Goal: Transaction & Acquisition: Purchase product/service

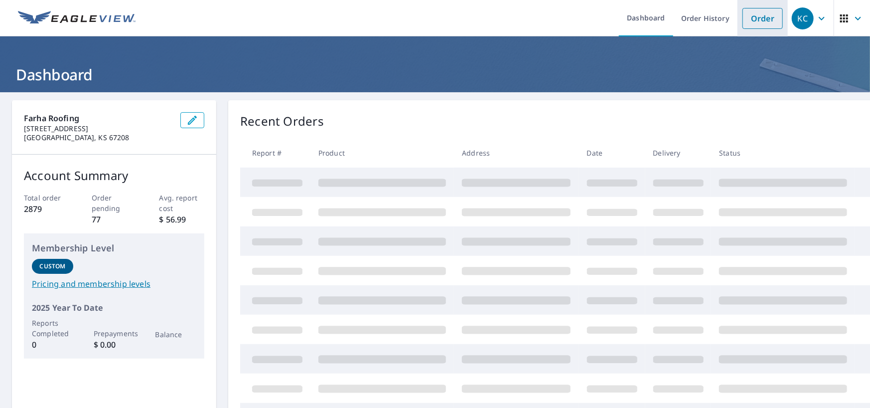
click at [766, 13] on link "Order" at bounding box center [762, 18] width 40 height 21
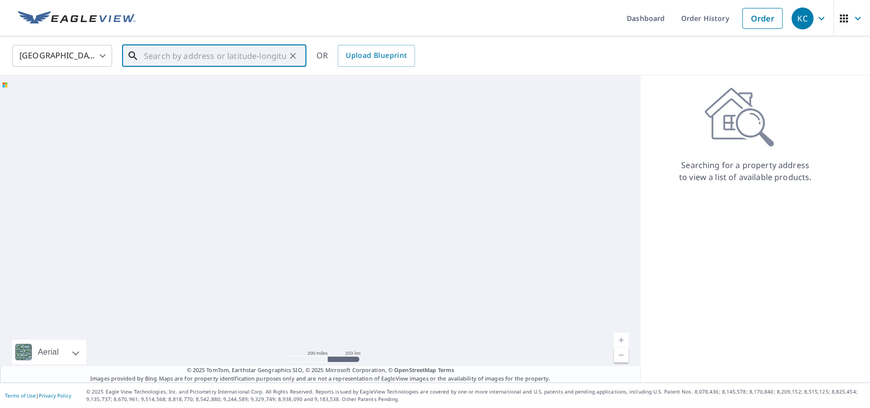
click at [181, 52] on input "text" at bounding box center [215, 56] width 142 height 28
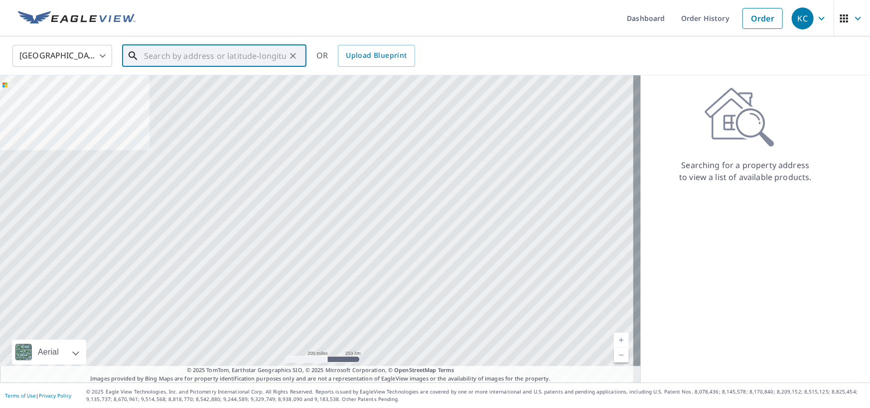
paste input "3331 CR 141"
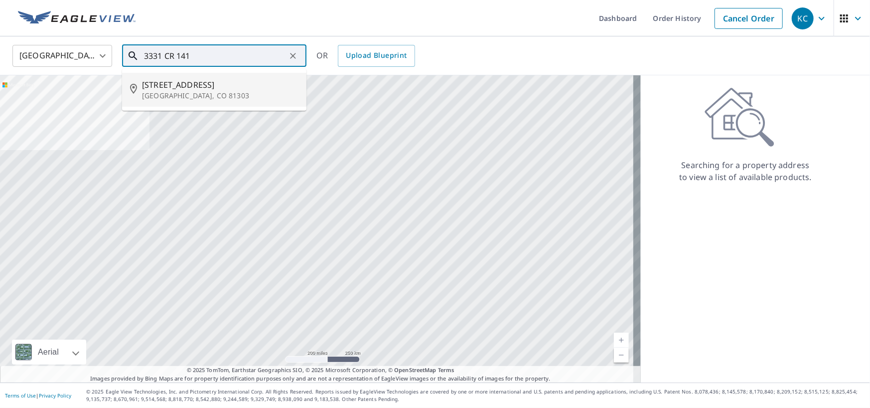
click at [221, 95] on p "[GEOGRAPHIC_DATA], CO 81303" at bounding box center [220, 96] width 156 height 10
type input "[STREET_ADDRESS]"
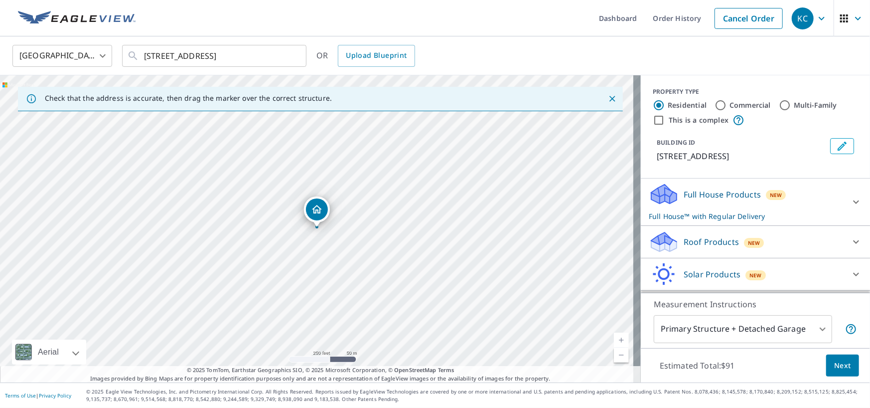
click at [670, 252] on icon at bounding box center [664, 241] width 30 height 23
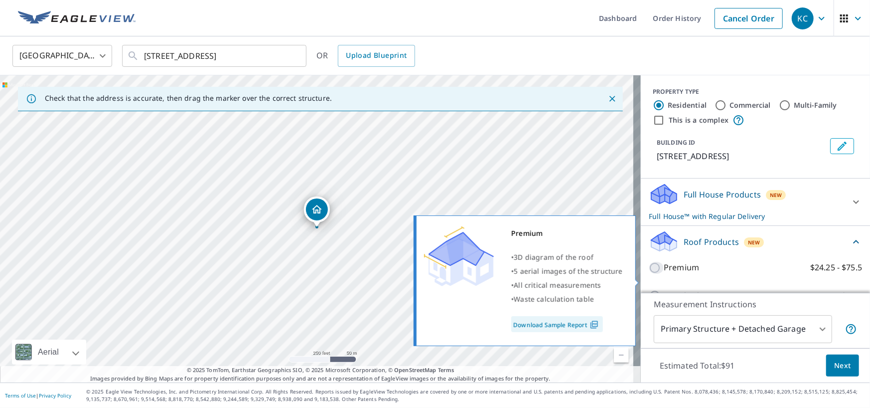
click at [649, 274] on input "Premium $24.25 - $75.5" at bounding box center [656, 268] width 15 height 12
checkbox input "true"
checkbox input "false"
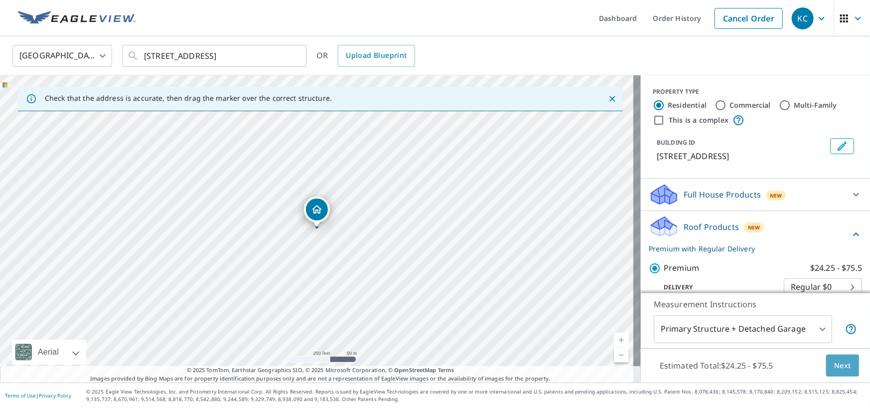
click at [837, 360] on span "Next" at bounding box center [842, 365] width 17 height 12
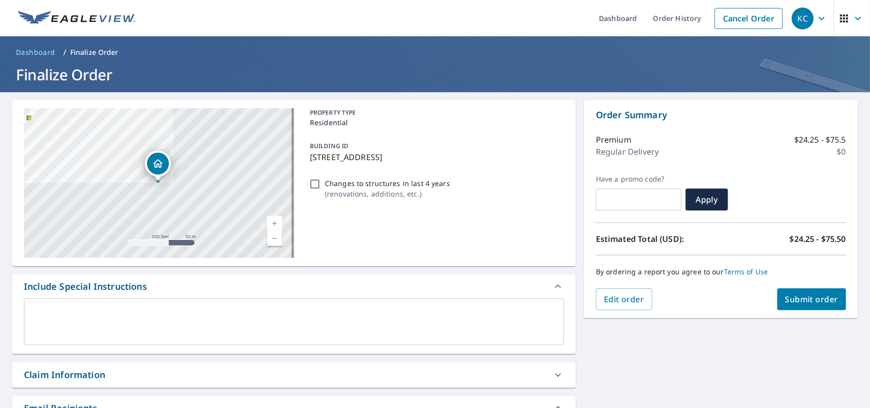
scroll to position [219, 0]
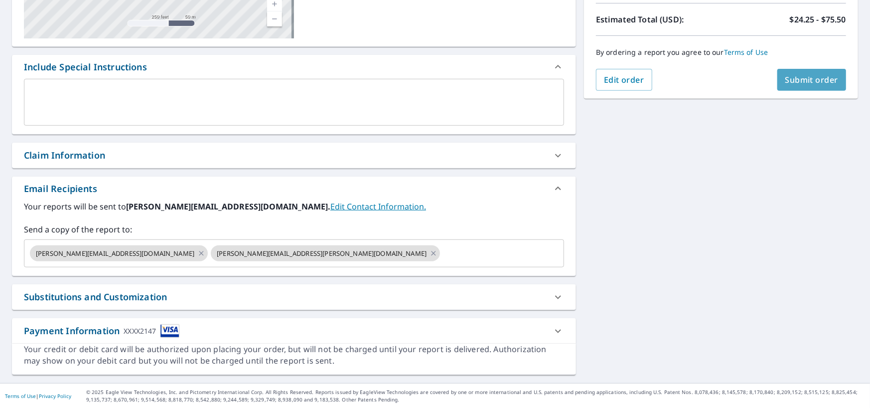
click at [785, 79] on span "Submit order" at bounding box center [811, 79] width 53 height 11
checkbox input "true"
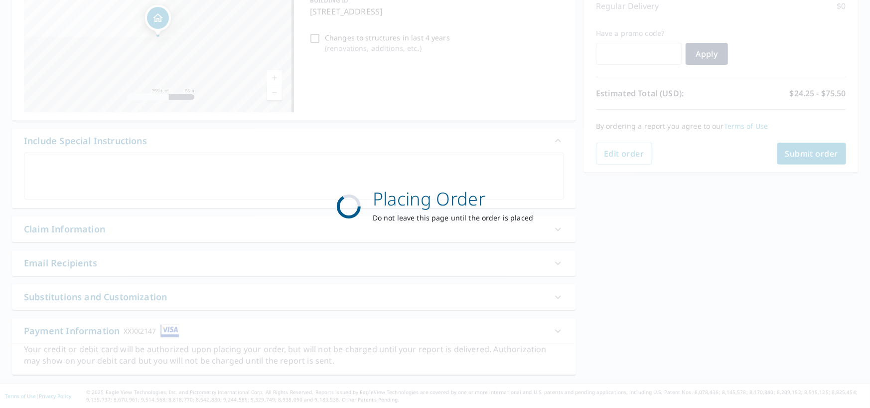
scroll to position [145, 0]
